Goal: Navigation & Orientation: Find specific page/section

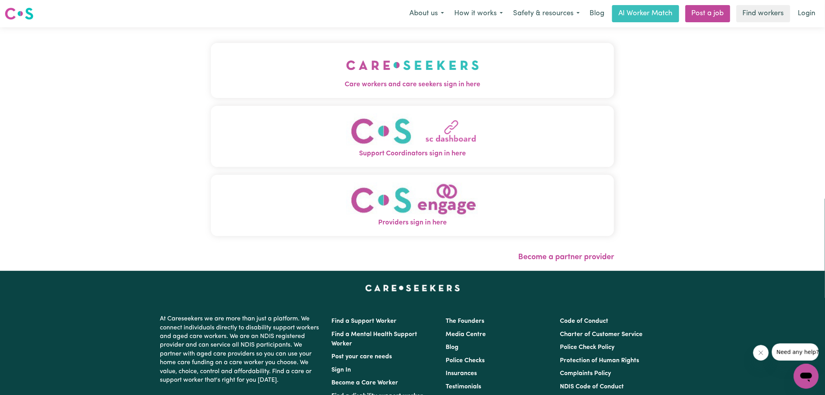
click at [352, 85] on span "Care workers and care seekers sign in here" at bounding box center [412, 85] width 403 height 10
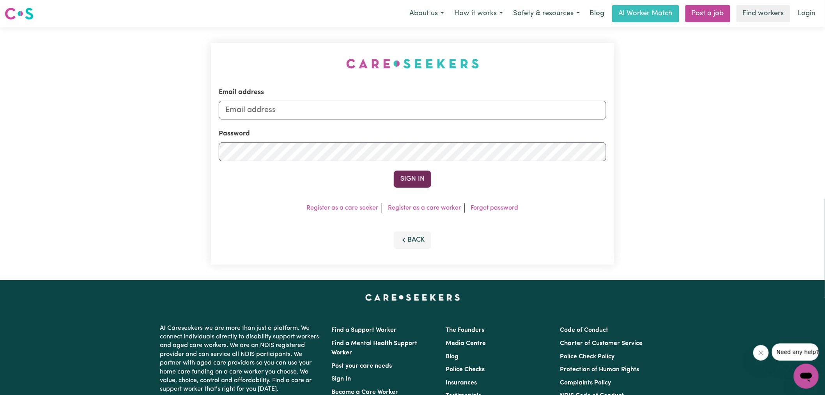
click at [414, 181] on button "Sign In" at bounding box center [412, 178] width 37 height 17
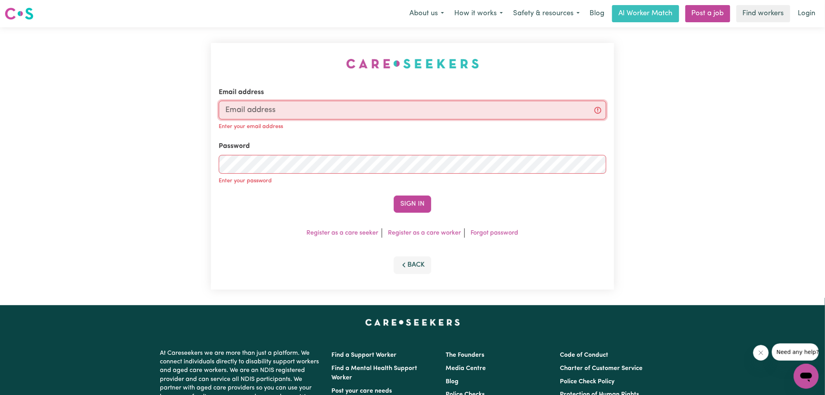
click at [320, 108] on input "Email address" at bounding box center [412, 110] width 387 height 19
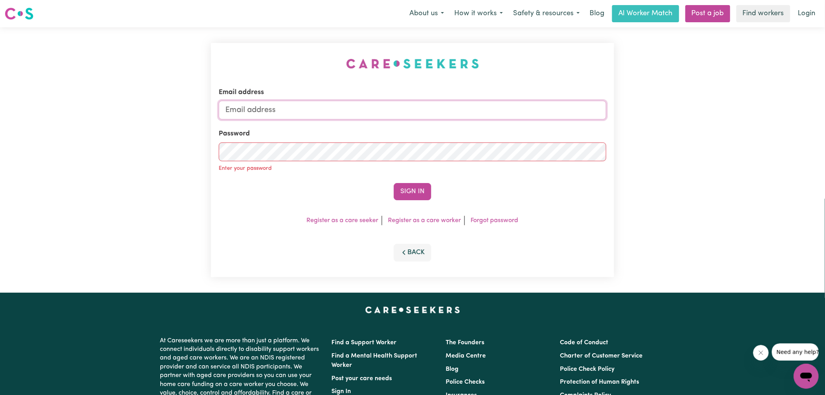
type input "lindsay+engage@careseekers.com.au"
click at [416, 193] on button "Sign In" at bounding box center [412, 191] width 37 height 17
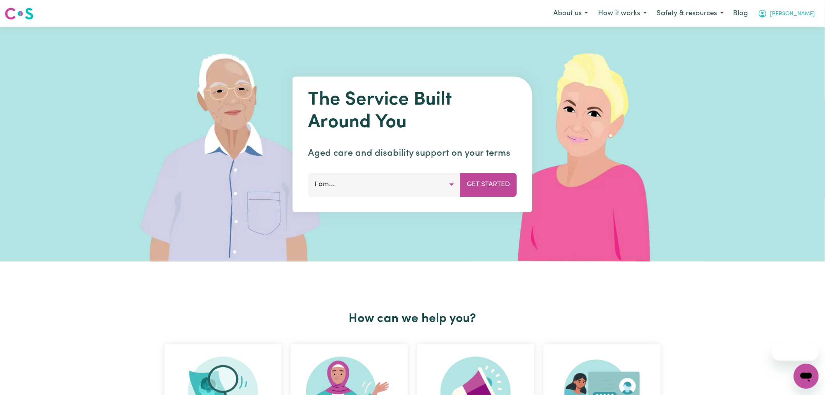
click at [812, 14] on button "[PERSON_NAME]" at bounding box center [786, 13] width 67 height 16
click at [803, 27] on link "Admin Dashboard" at bounding box center [789, 30] width 62 height 15
